Goal: Information Seeking & Learning: Find specific fact

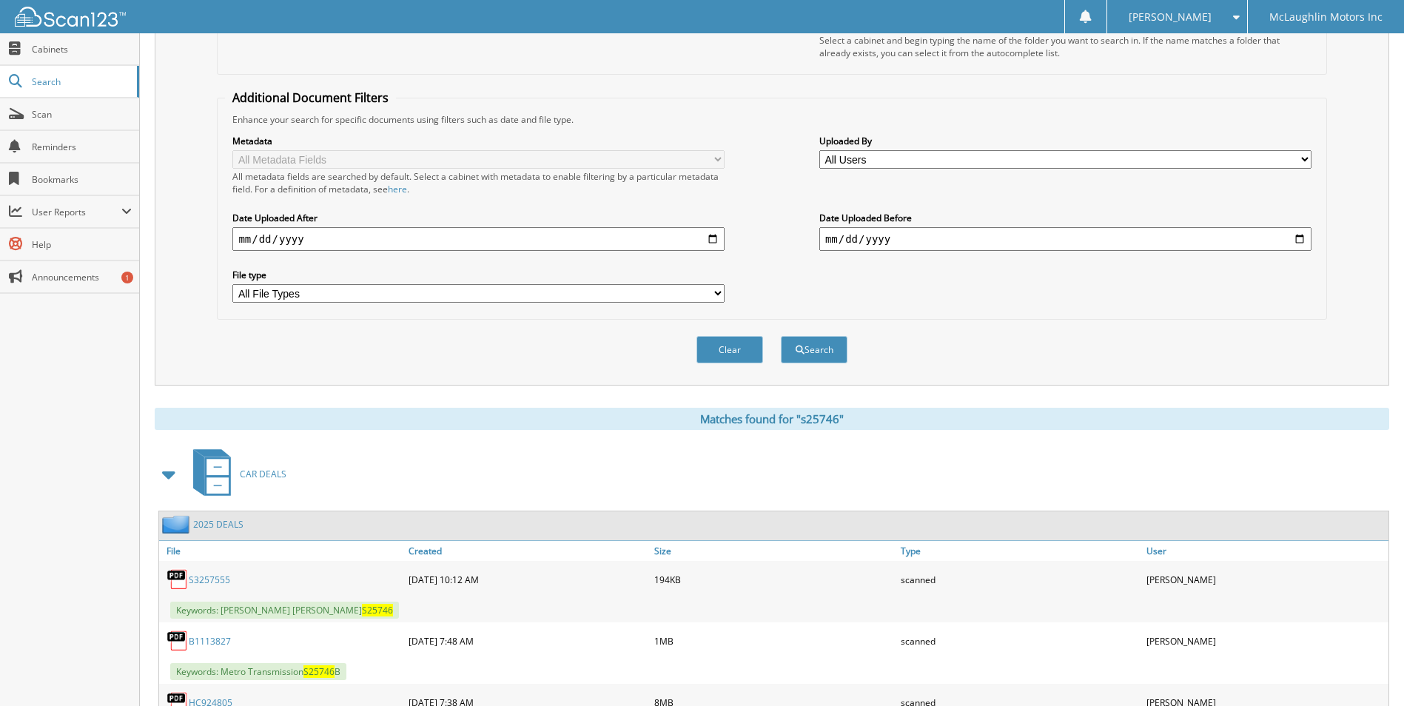
scroll to position [30, 0]
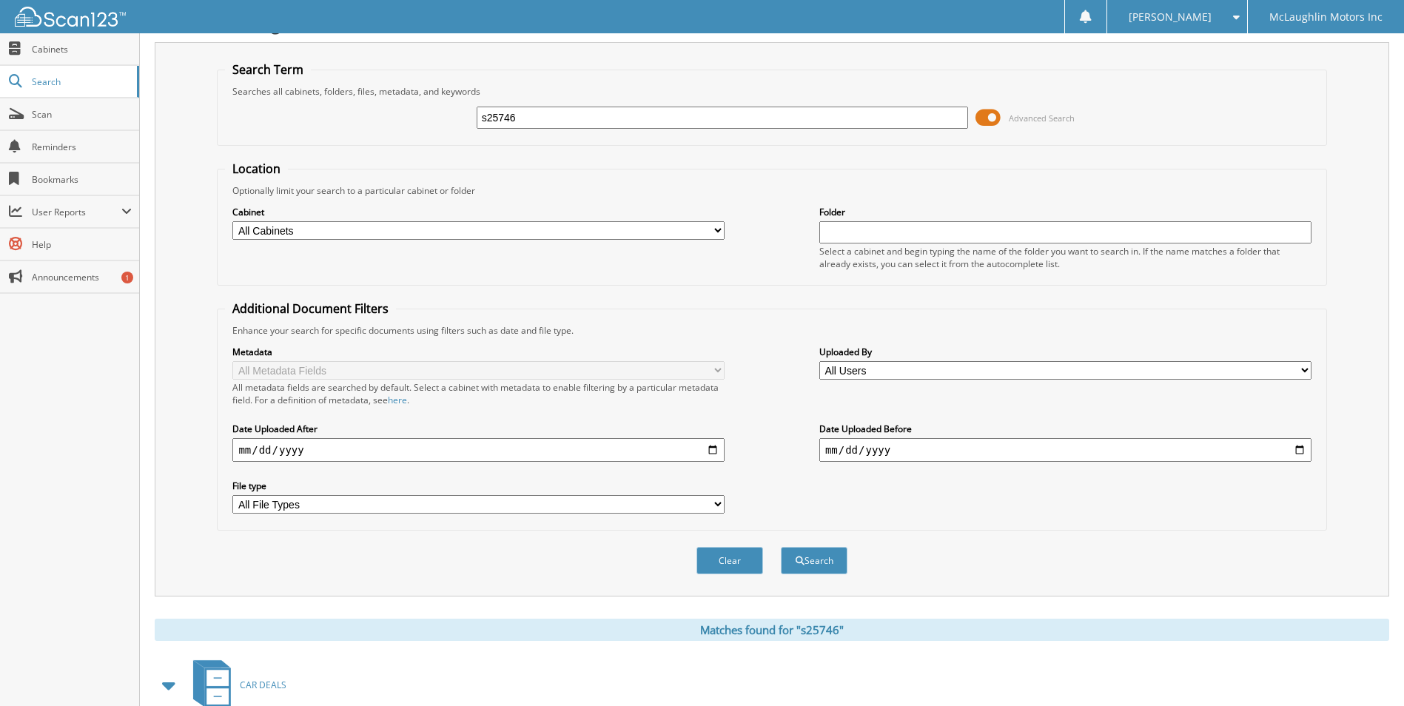
click at [611, 121] on input "s25746" at bounding box center [723, 118] width 492 height 22
type input "v2610"
click at [781, 547] on button "Search" at bounding box center [814, 560] width 67 height 27
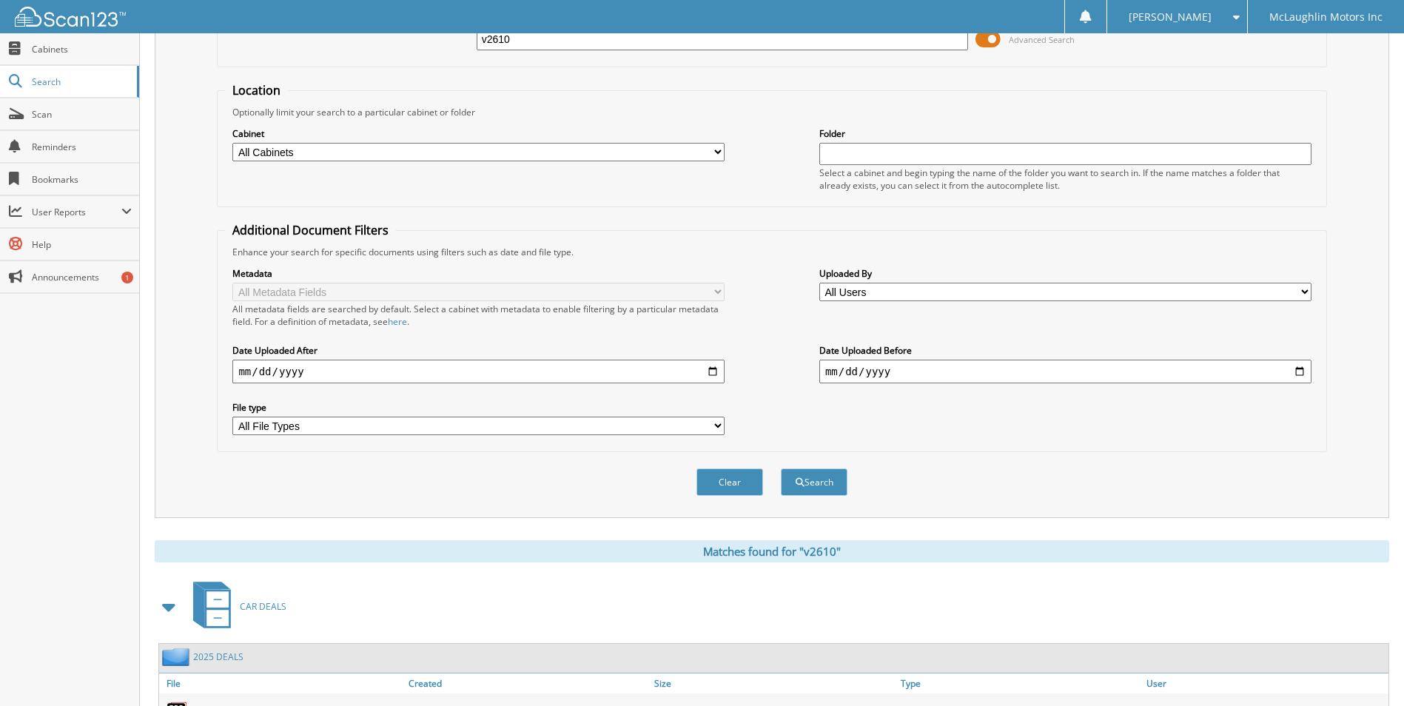
scroll to position [326, 0]
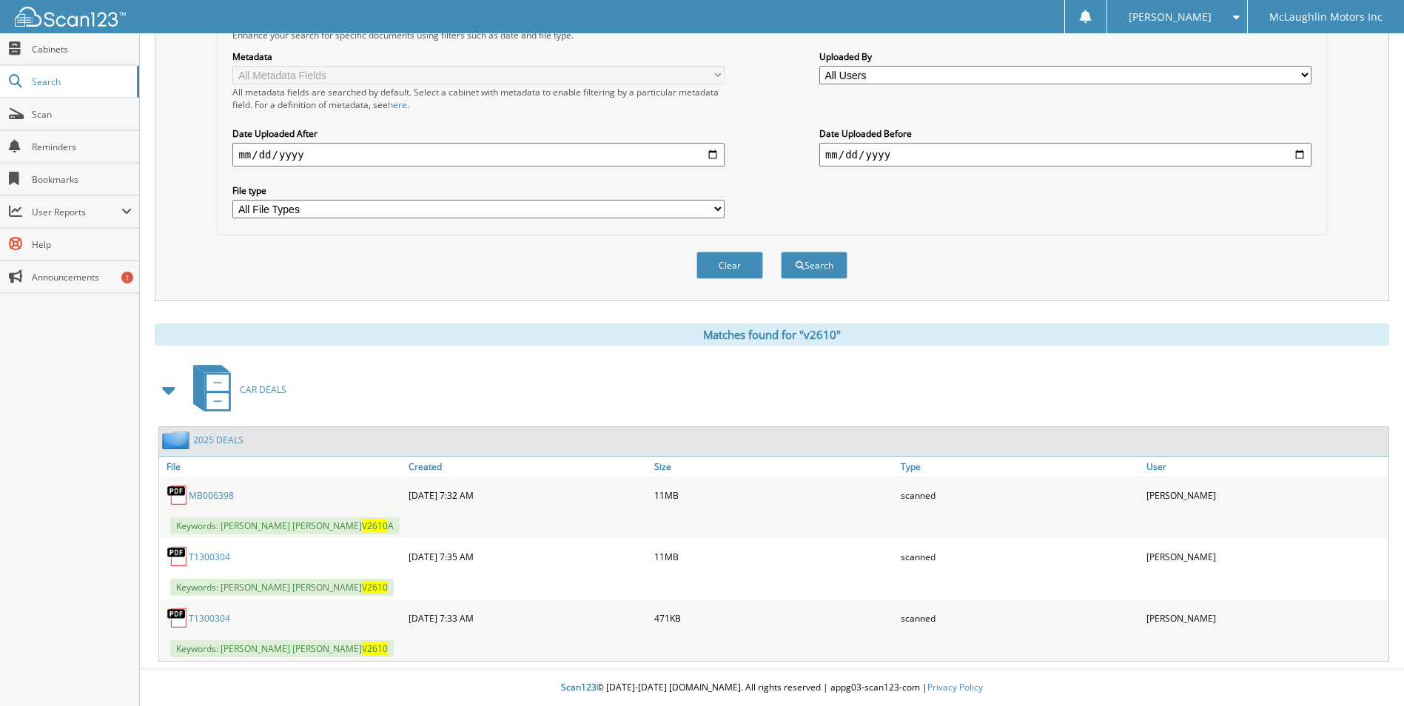
click at [197, 622] on link "T1300304" at bounding box center [209, 618] width 41 height 13
click at [215, 557] on link "T1300304" at bounding box center [209, 557] width 41 height 13
